Goal: Obtain resource: Download file/media

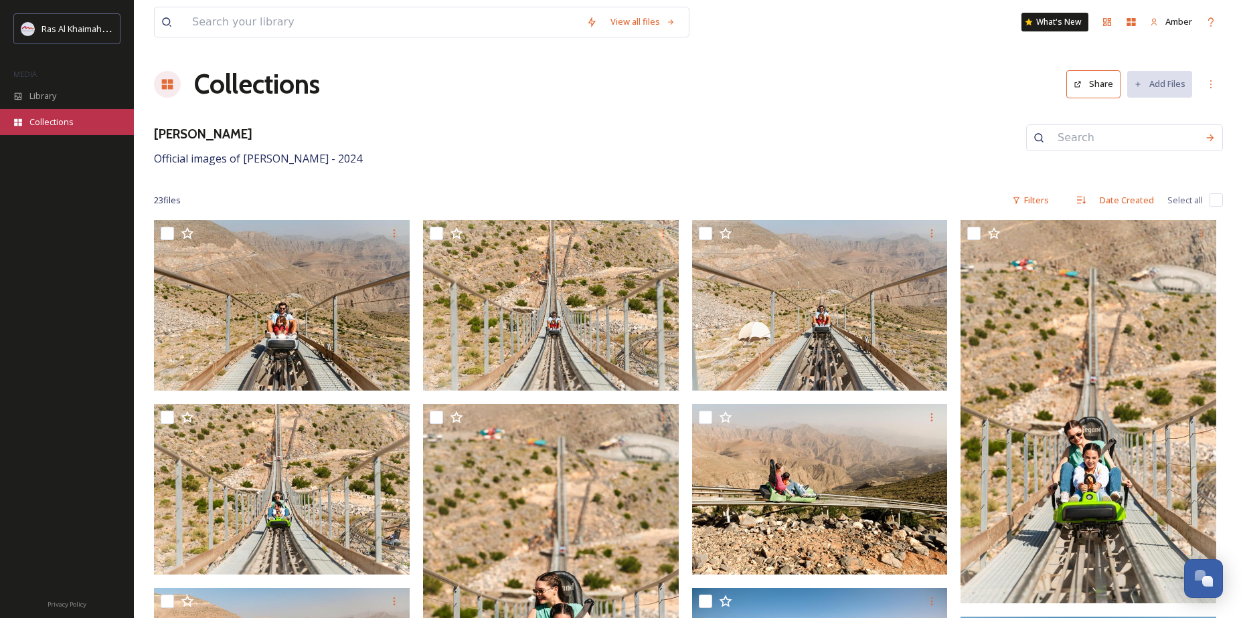
click at [44, 116] on span "Collections" at bounding box center [51, 122] width 44 height 13
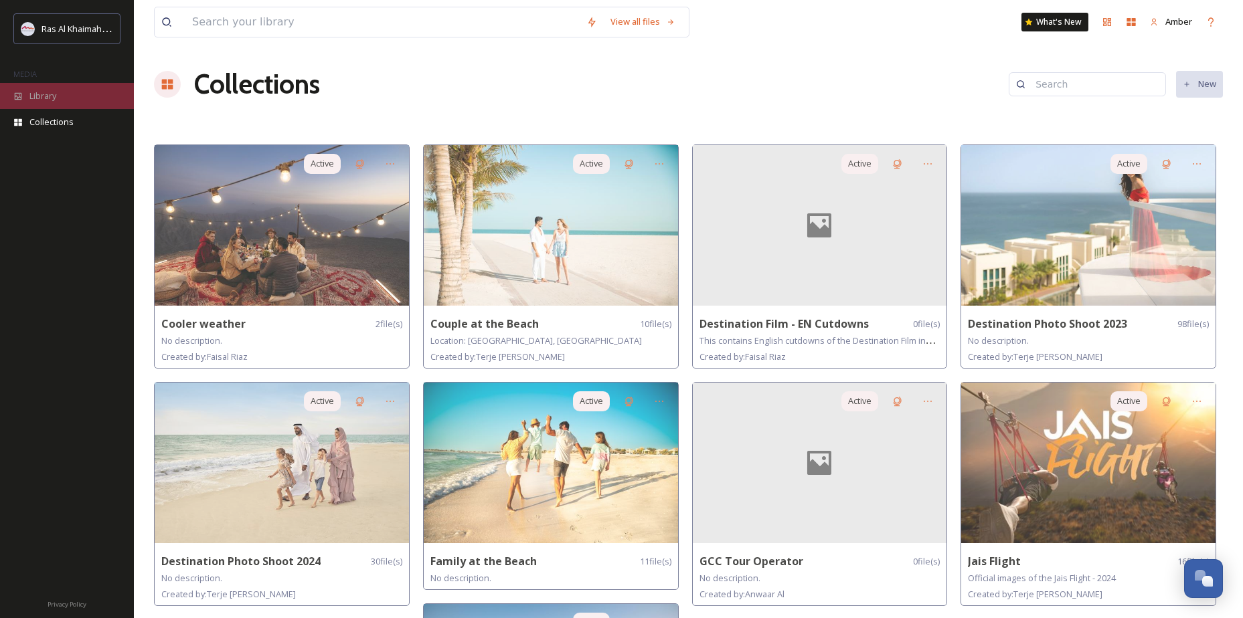
click at [45, 104] on div "Library" at bounding box center [67, 96] width 134 height 26
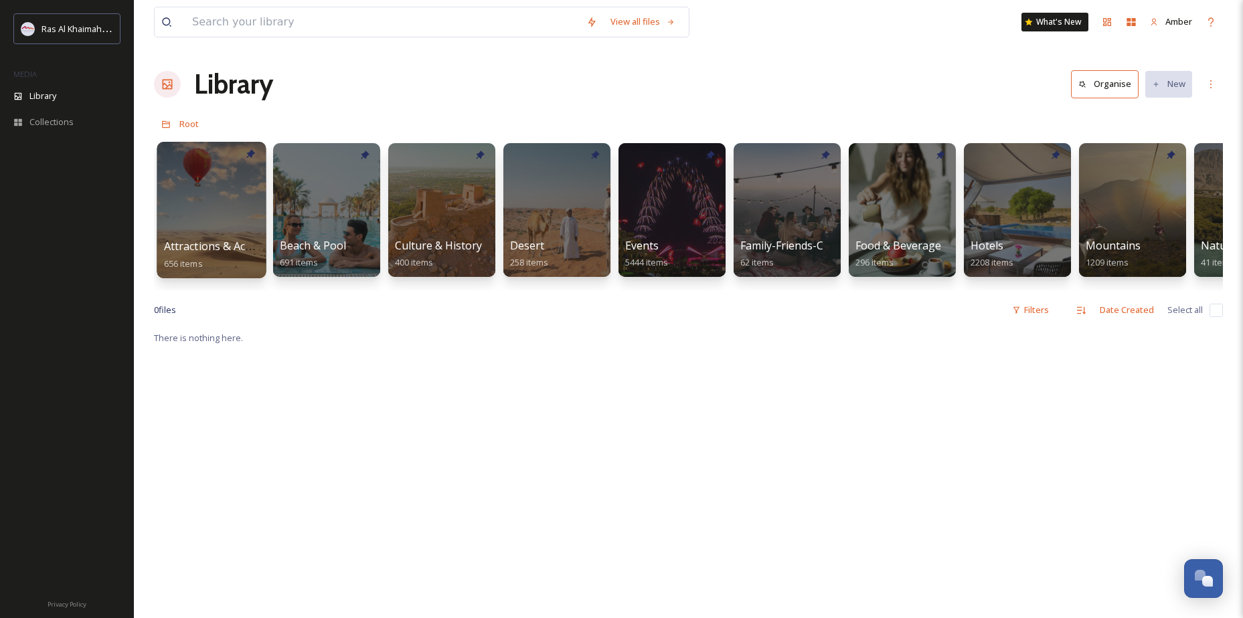
click at [210, 212] on div at bounding box center [211, 210] width 109 height 137
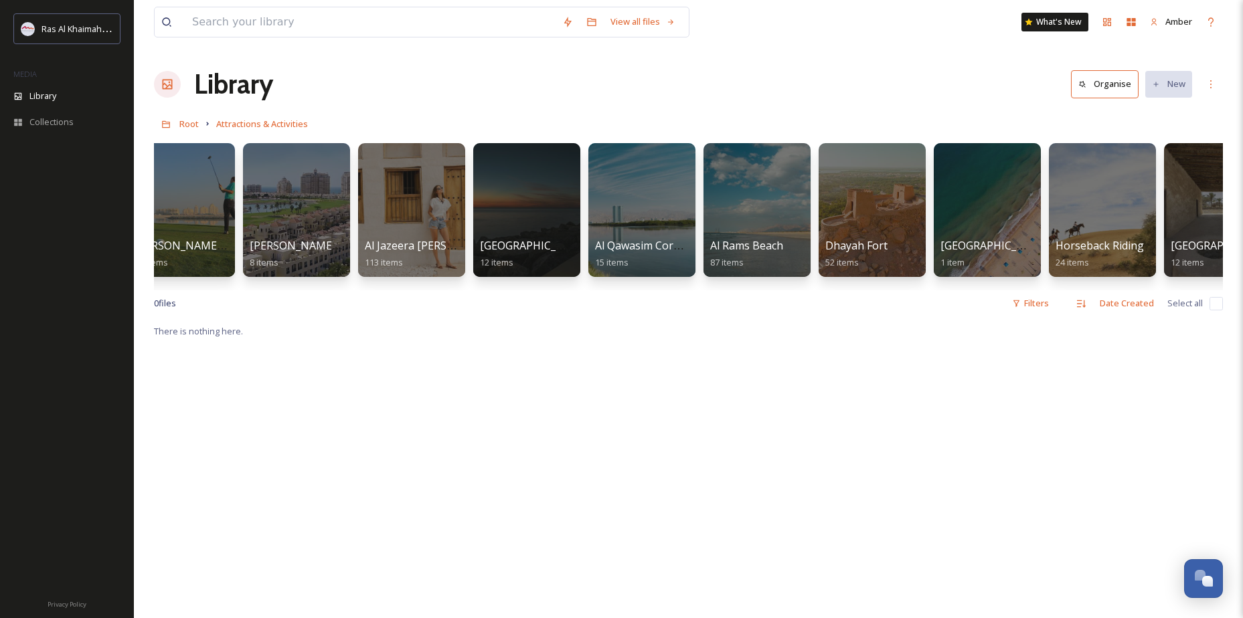
scroll to position [0, 151]
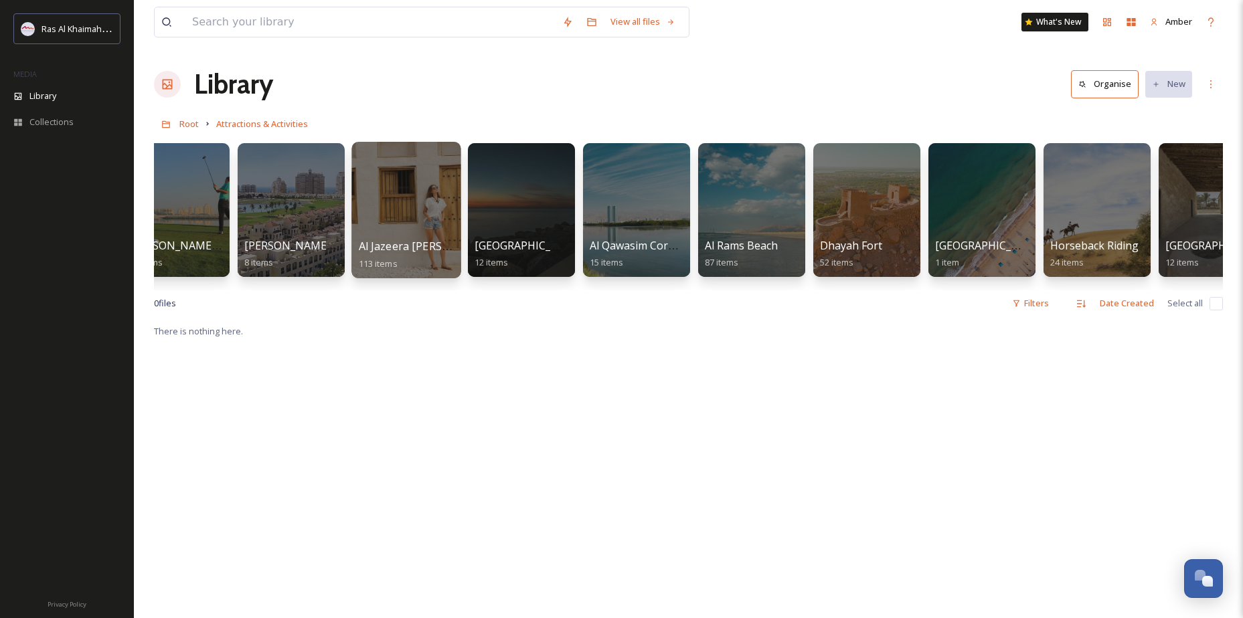
click at [382, 215] on div at bounding box center [405, 210] width 109 height 137
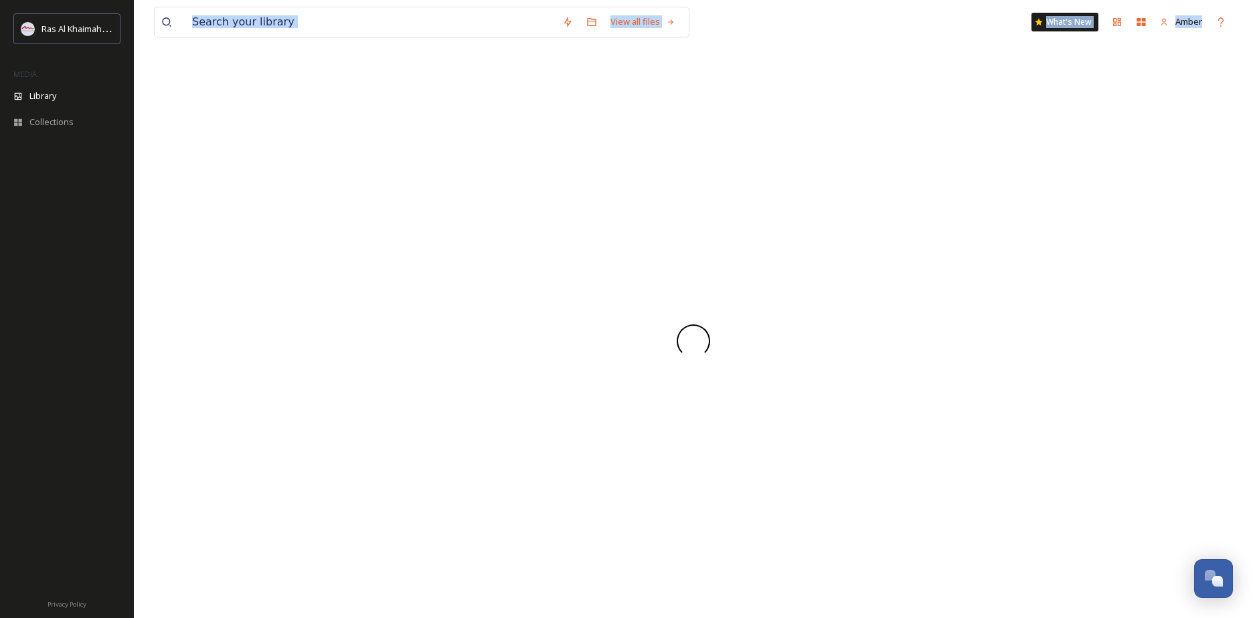
click at [382, 215] on div at bounding box center [693, 341] width 1079 height 554
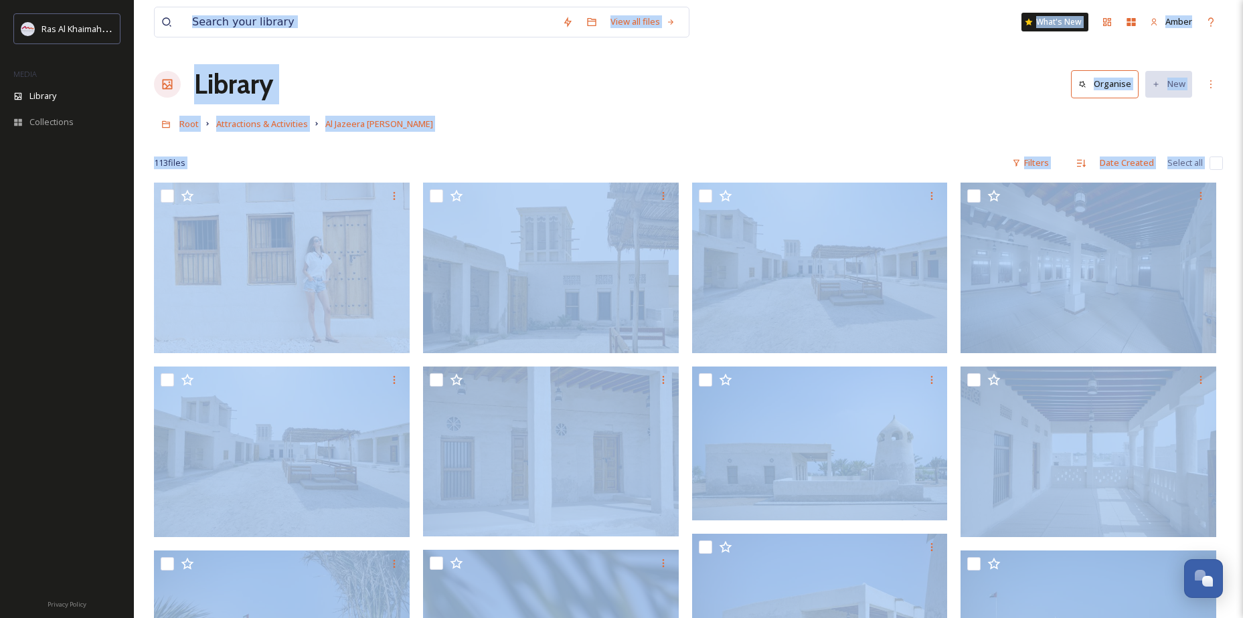
click at [544, 139] on div at bounding box center [688, 143] width 1069 height 13
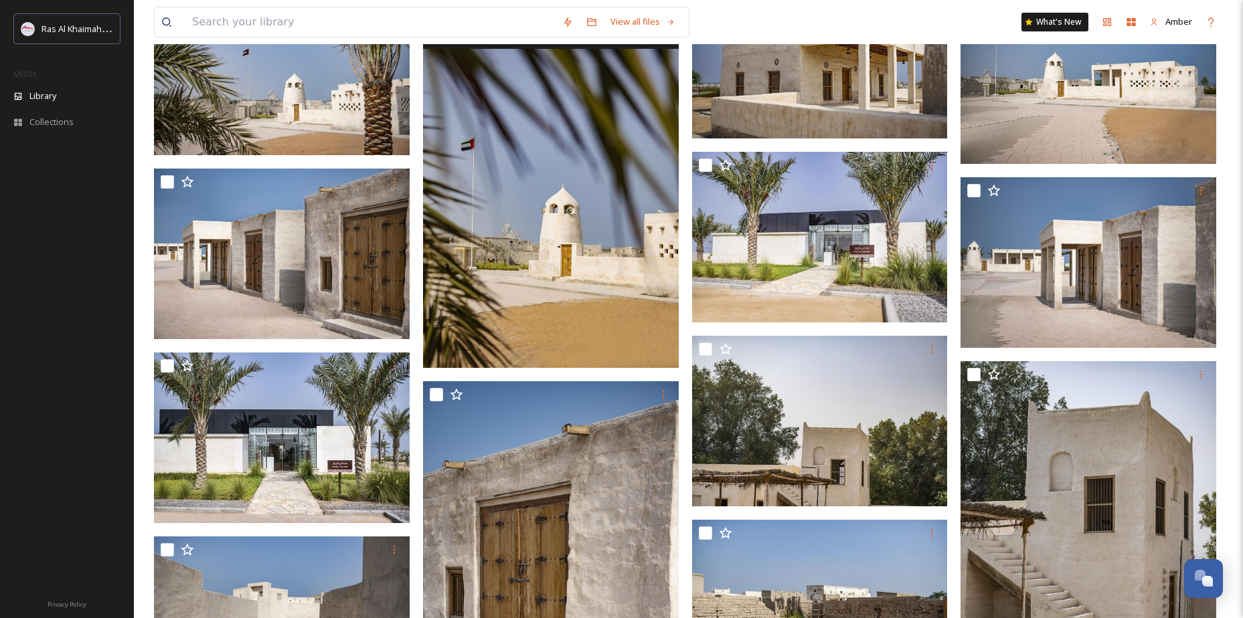
scroll to position [602, 0]
